Goal: Complete application form

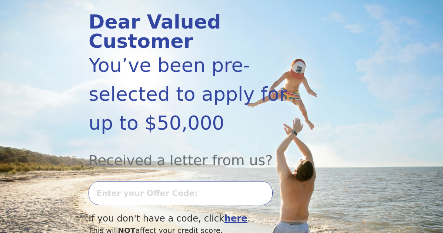
scroll to position [90, 0]
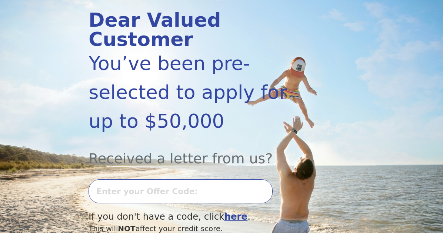
click at [106, 179] on input "text" at bounding box center [180, 191] width 184 height 24
type input "0917K-850912"
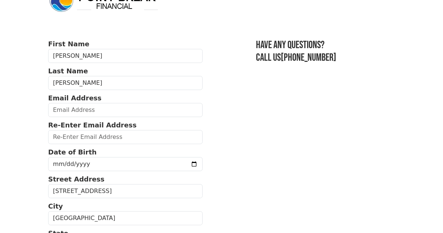
scroll to position [24, 0]
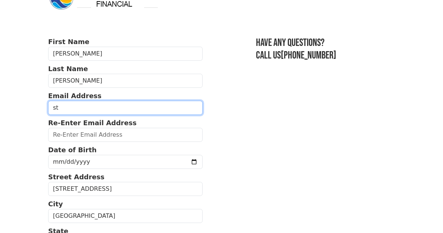
type input "s"
type input "[EMAIL_ADDRESS][DOMAIN_NAME]"
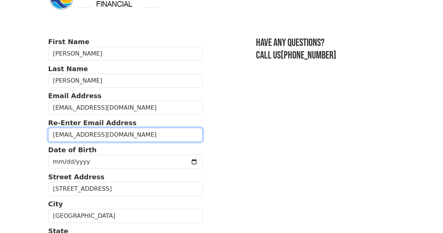
type input "[EMAIL_ADDRESS][DOMAIN_NAME]"
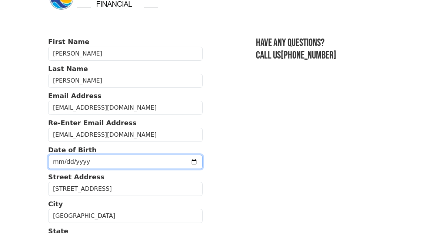
click at [56, 160] on input "date" at bounding box center [125, 162] width 154 height 14
click at [66, 163] on input "date" at bounding box center [125, 162] width 154 height 14
click at [80, 162] on input "date" at bounding box center [125, 162] width 154 height 14
type input "[DATE]"
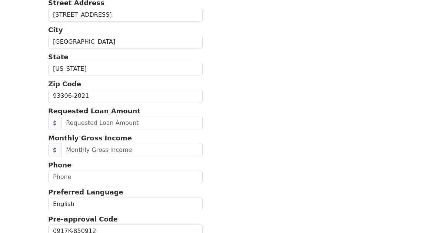
scroll to position [199, 0]
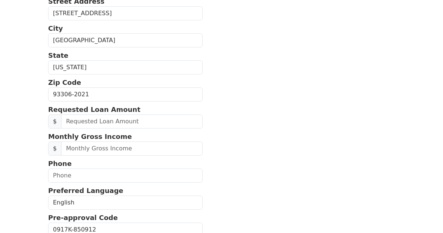
click at [54, 123] on span "$" at bounding box center [54, 121] width 13 height 14
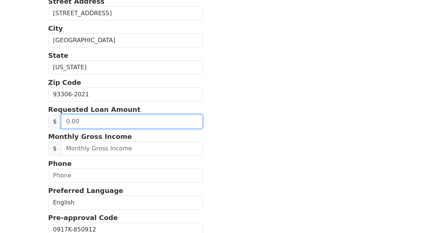
click at [92, 125] on input "text" at bounding box center [131, 121] width 141 height 14
click at [100, 123] on input "20.00" at bounding box center [131, 121] width 141 height 14
click at [105, 125] on input "20.00" at bounding box center [131, 121] width 141 height 14
click at [103, 126] on input "20.00" at bounding box center [131, 121] width 141 height 14
type input "20,000.00"
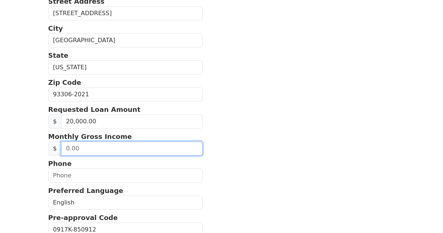
click at [82, 151] on input "text" at bounding box center [131, 148] width 141 height 14
type input "82,000.00"
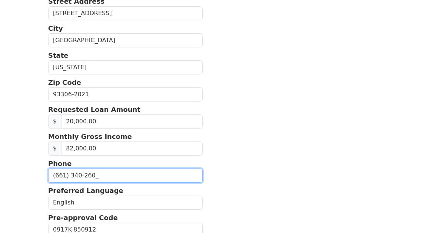
type input "[PHONE_NUMBER]"
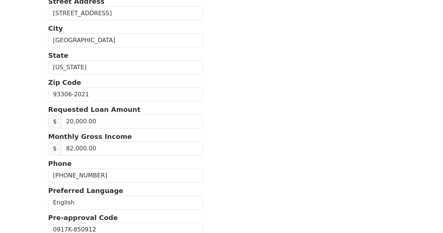
click at [205, 175] on section "First Name [PERSON_NAME] Last Name [PERSON_NAME] Email Address [EMAIL_ADDRESS][…" at bounding box center [221, 94] width 347 height 467
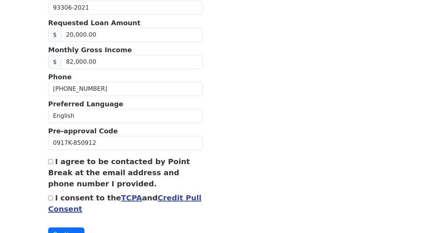
scroll to position [287, 0]
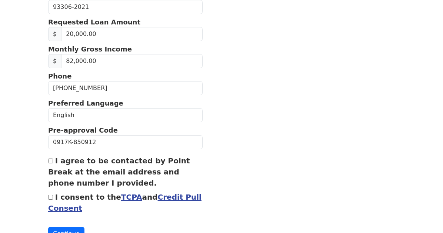
click at [51, 163] on input "I agree to be contacted by Point Break at the email address and phone number I …" at bounding box center [50, 160] width 5 height 5
checkbox input "true"
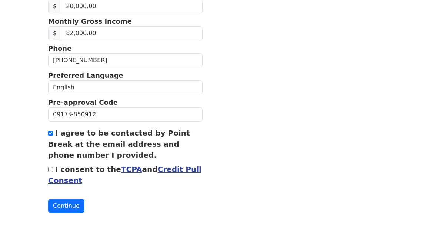
scroll to position [314, 0]
click at [51, 171] on input "I consent to the TCPA and Credit Pull Consent" at bounding box center [50, 169] width 5 height 5
checkbox input "true"
click at [64, 207] on button "Continue" at bounding box center [66, 206] width 36 height 14
